Goal: Find specific page/section: Find specific page/section

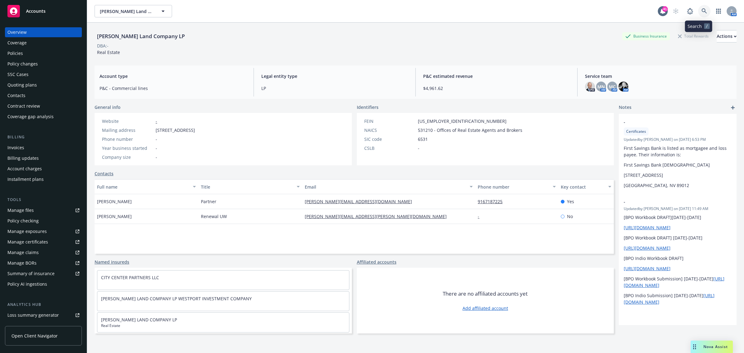
click at [698, 13] on link at bounding box center [704, 11] width 12 height 12
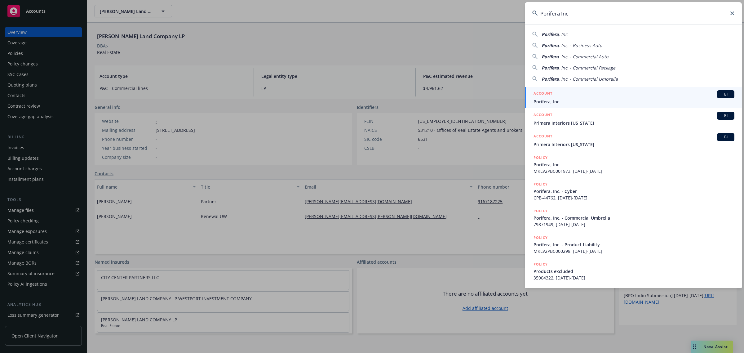
type input "Porifera Inc"
click at [568, 92] on div "ACCOUNT BI" at bounding box center [633, 94] width 201 height 8
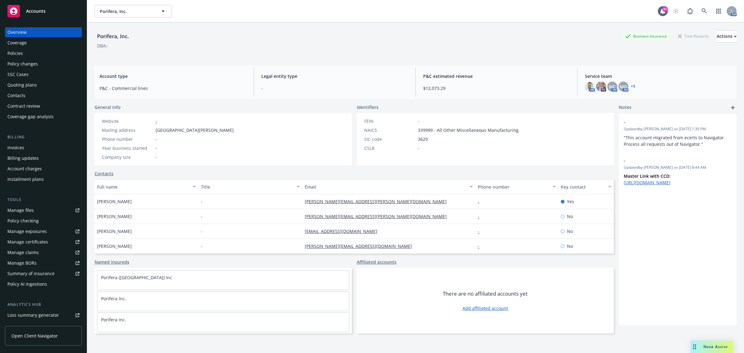
click at [43, 51] on div "Policies" at bounding box center [43, 53] width 72 height 10
